Goal: Transaction & Acquisition: Purchase product/service

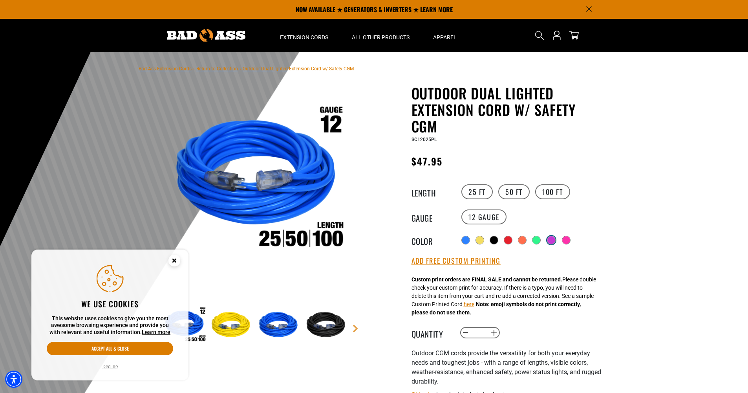
click at [549, 241] on div at bounding box center [551, 240] width 8 height 8
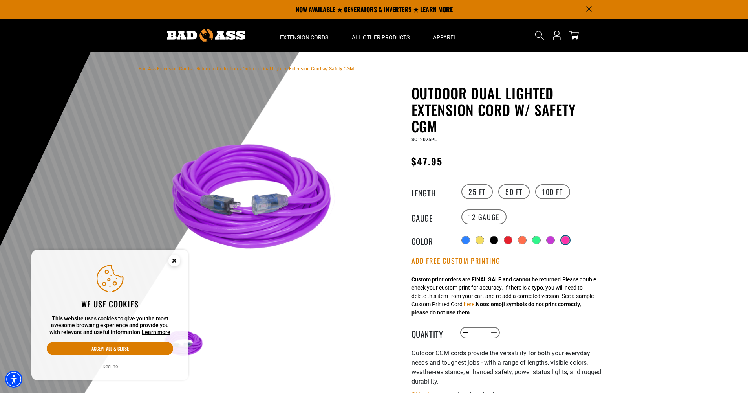
click at [566, 241] on div at bounding box center [565, 240] width 8 height 8
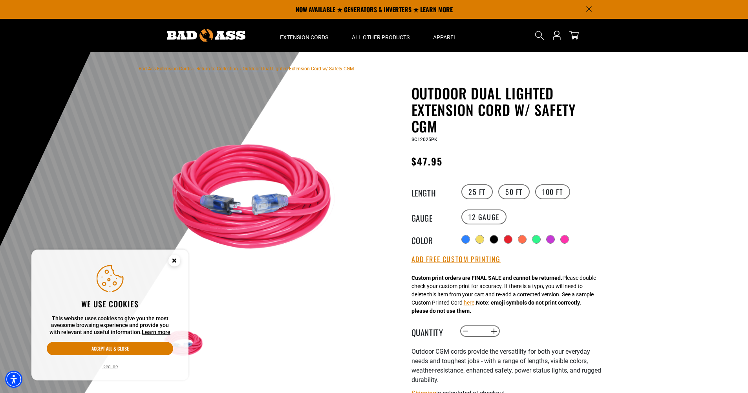
click at [542, 241] on div "Radio button Radio button Radio button Radio button Radio button Radio button" at bounding box center [531, 239] width 144 height 13
click at [537, 241] on div at bounding box center [537, 240] width 8 height 8
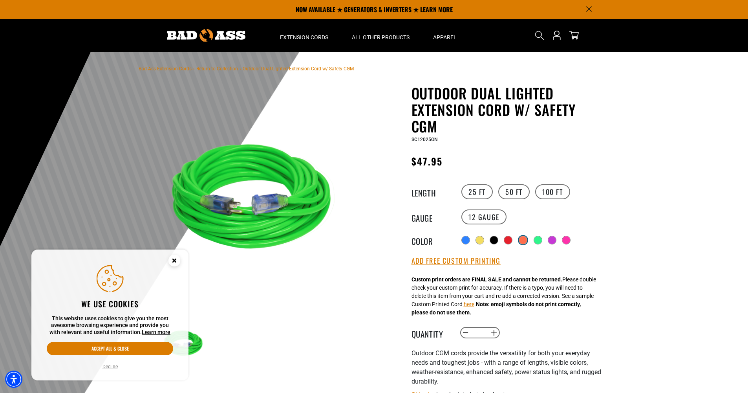
click at [524, 241] on div at bounding box center [523, 240] width 8 height 8
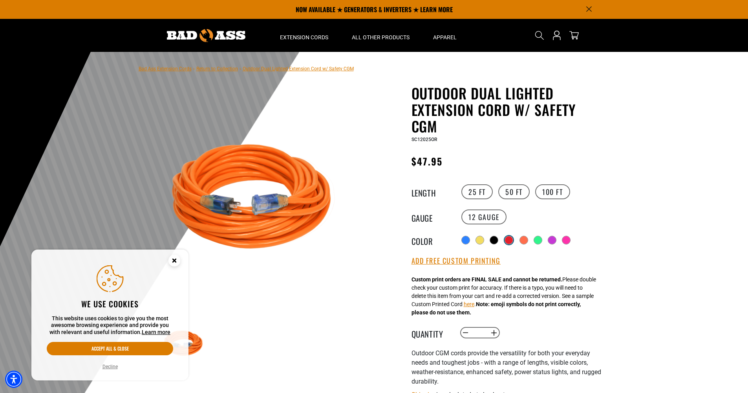
click at [506, 241] on div at bounding box center [509, 240] width 8 height 8
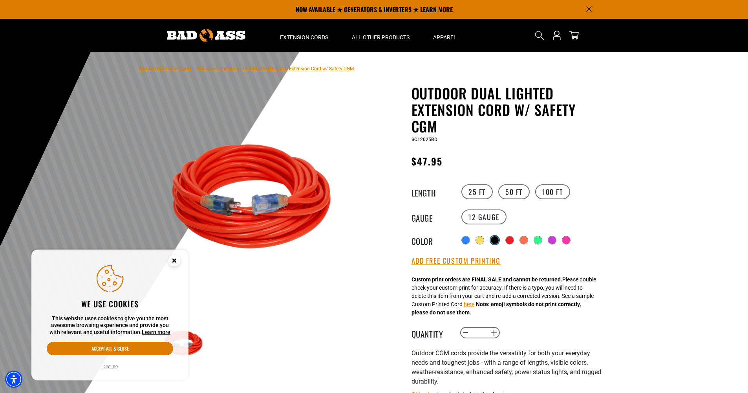
click at [493, 242] on div at bounding box center [495, 240] width 8 height 8
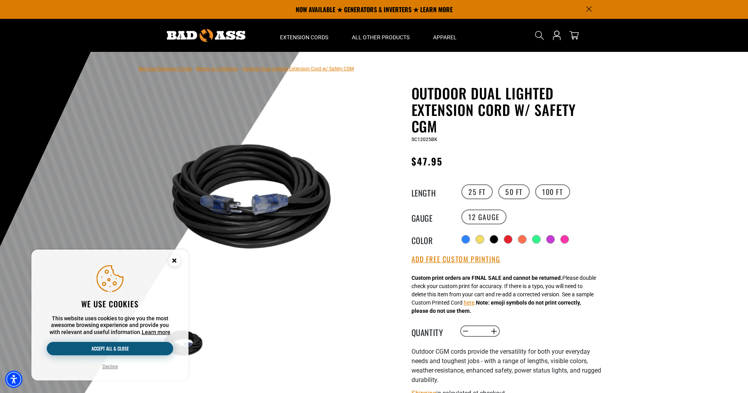
click at [117, 344] on button "Accept all & close" at bounding box center [110, 347] width 126 height 13
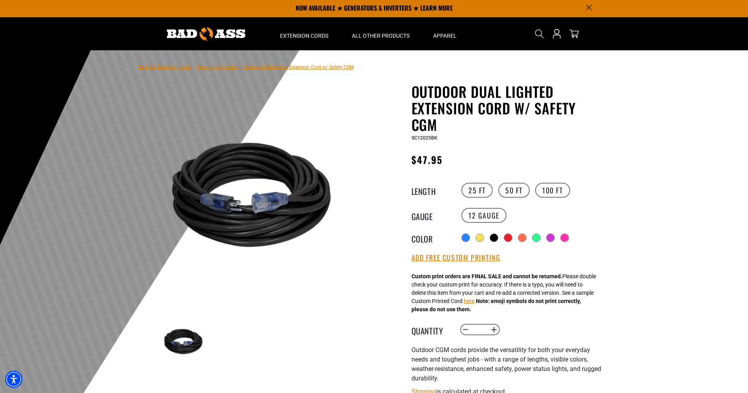
scroll to position [48, 0]
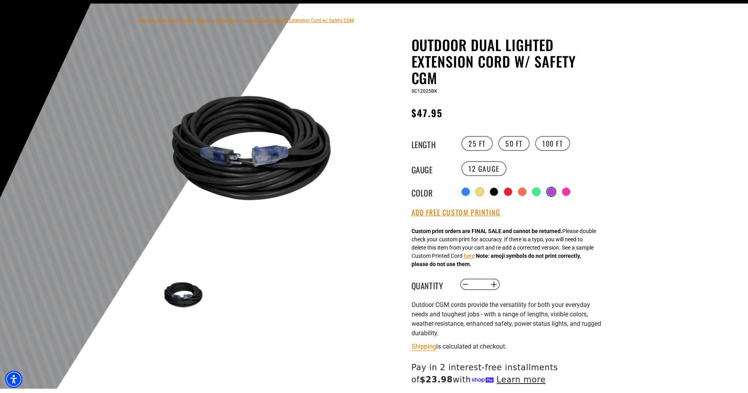
click at [553, 189] on div at bounding box center [551, 192] width 8 height 8
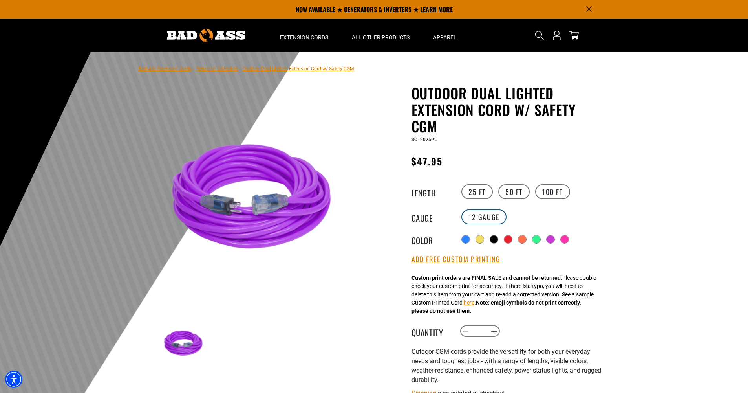
click at [492, 215] on label "12 Gauge" at bounding box center [483, 216] width 45 height 15
click at [471, 219] on label "12 Gauge" at bounding box center [483, 216] width 45 height 15
click at [519, 186] on label "50 FT" at bounding box center [513, 191] width 31 height 15
click at [548, 190] on label "100 FT" at bounding box center [552, 191] width 35 height 15
click at [476, 194] on label "25 FT" at bounding box center [476, 191] width 31 height 15
